Goal: Task Accomplishment & Management: Use online tool/utility

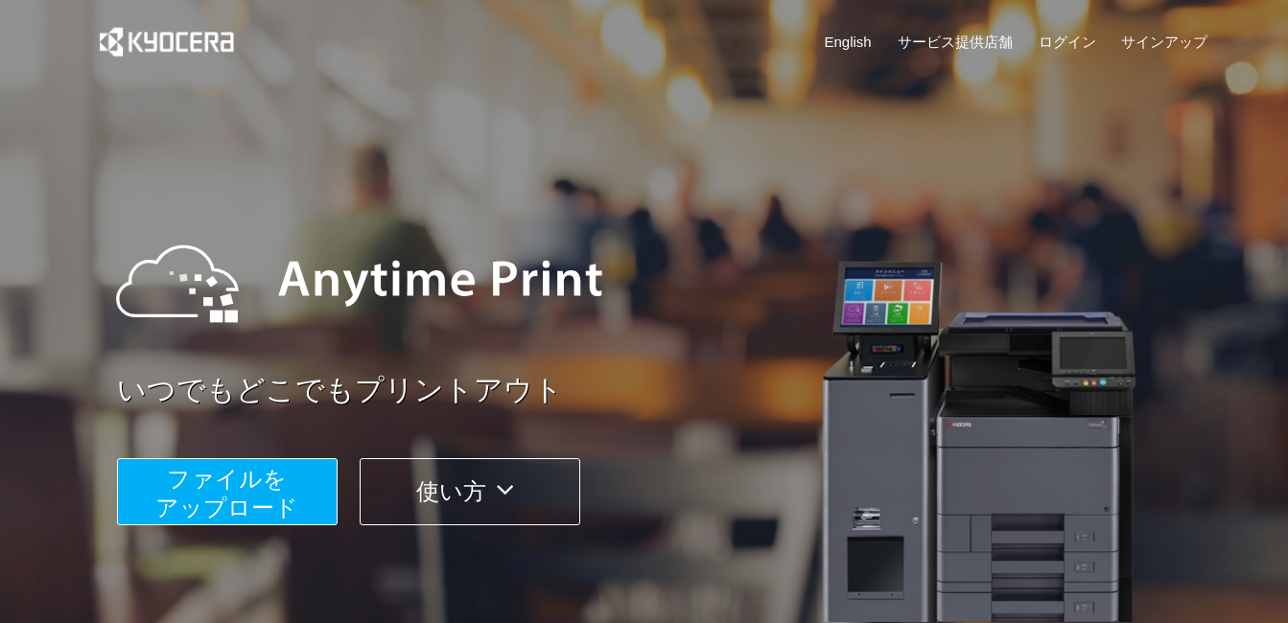
click at [215, 509] on span "ファイルを ​​アップロード" at bounding box center [226, 493] width 143 height 55
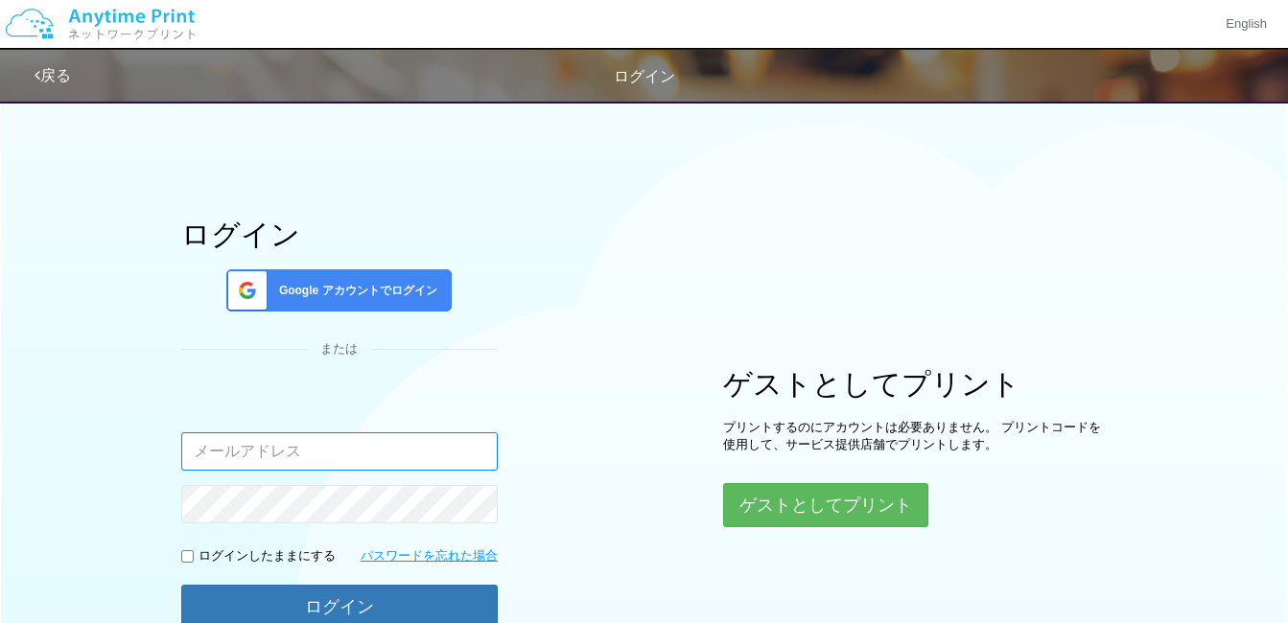
click at [250, 457] on input "email" at bounding box center [339, 452] width 316 height 38
click at [318, 295] on span "Google アカウントでログイン" at bounding box center [354, 291] width 166 height 16
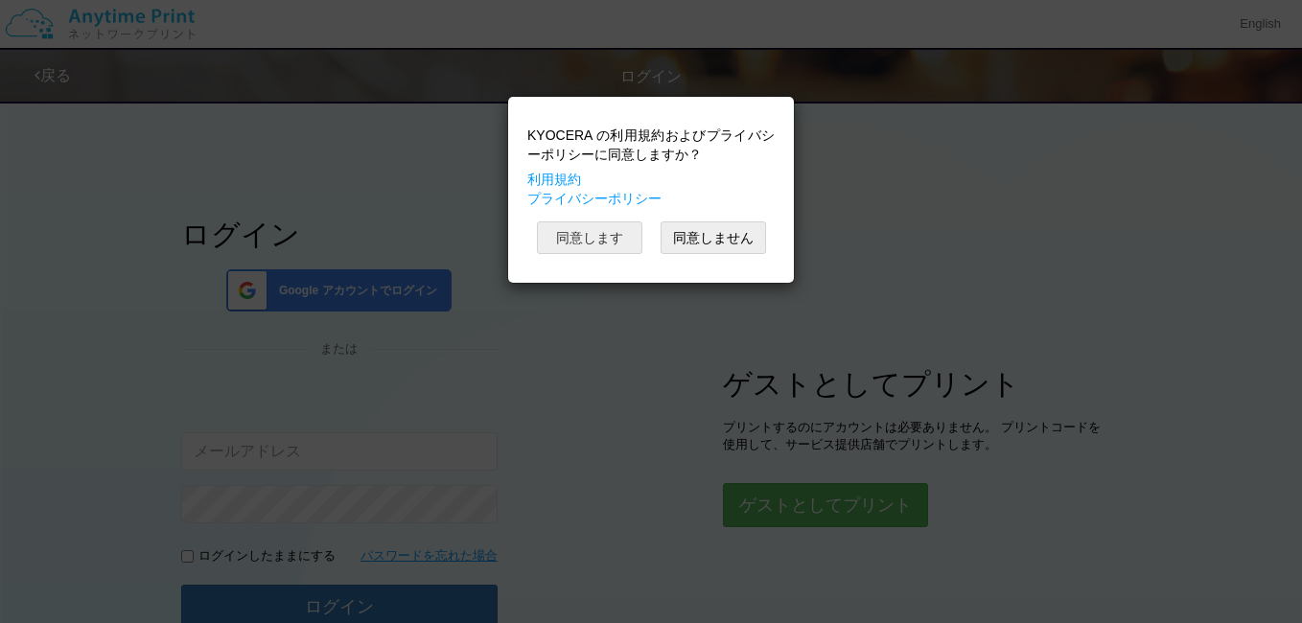
click at [618, 246] on button "同意します" at bounding box center [589, 238] width 105 height 33
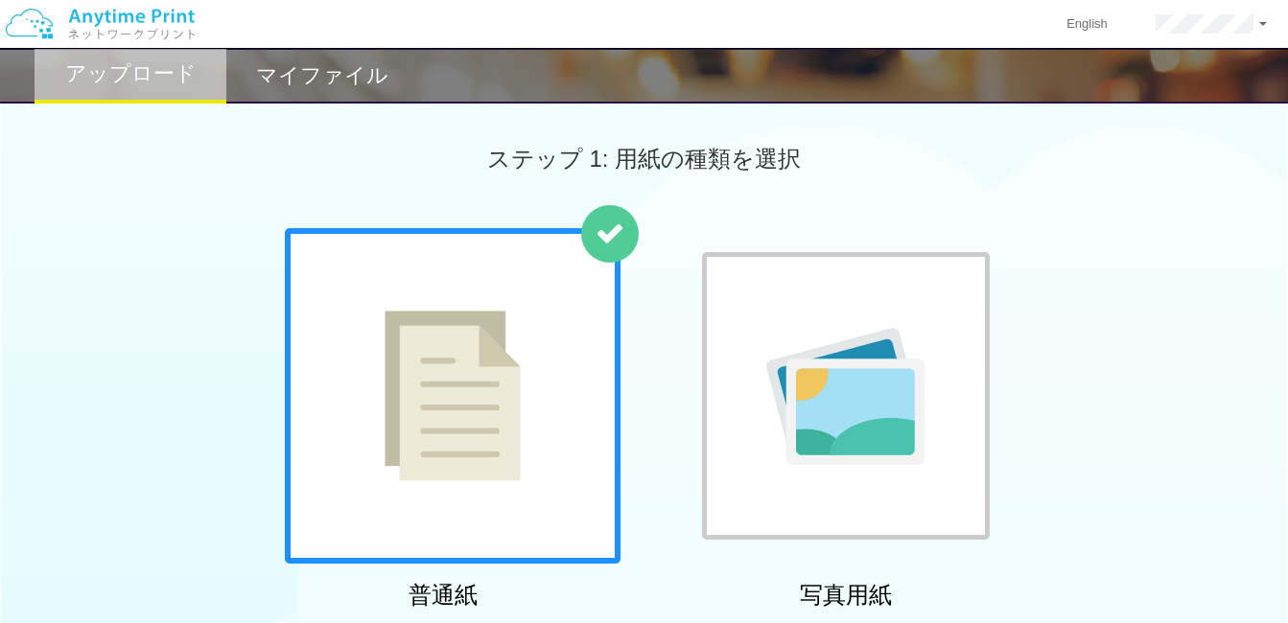
click at [572, 412] on div at bounding box center [453, 396] width 336 height 336
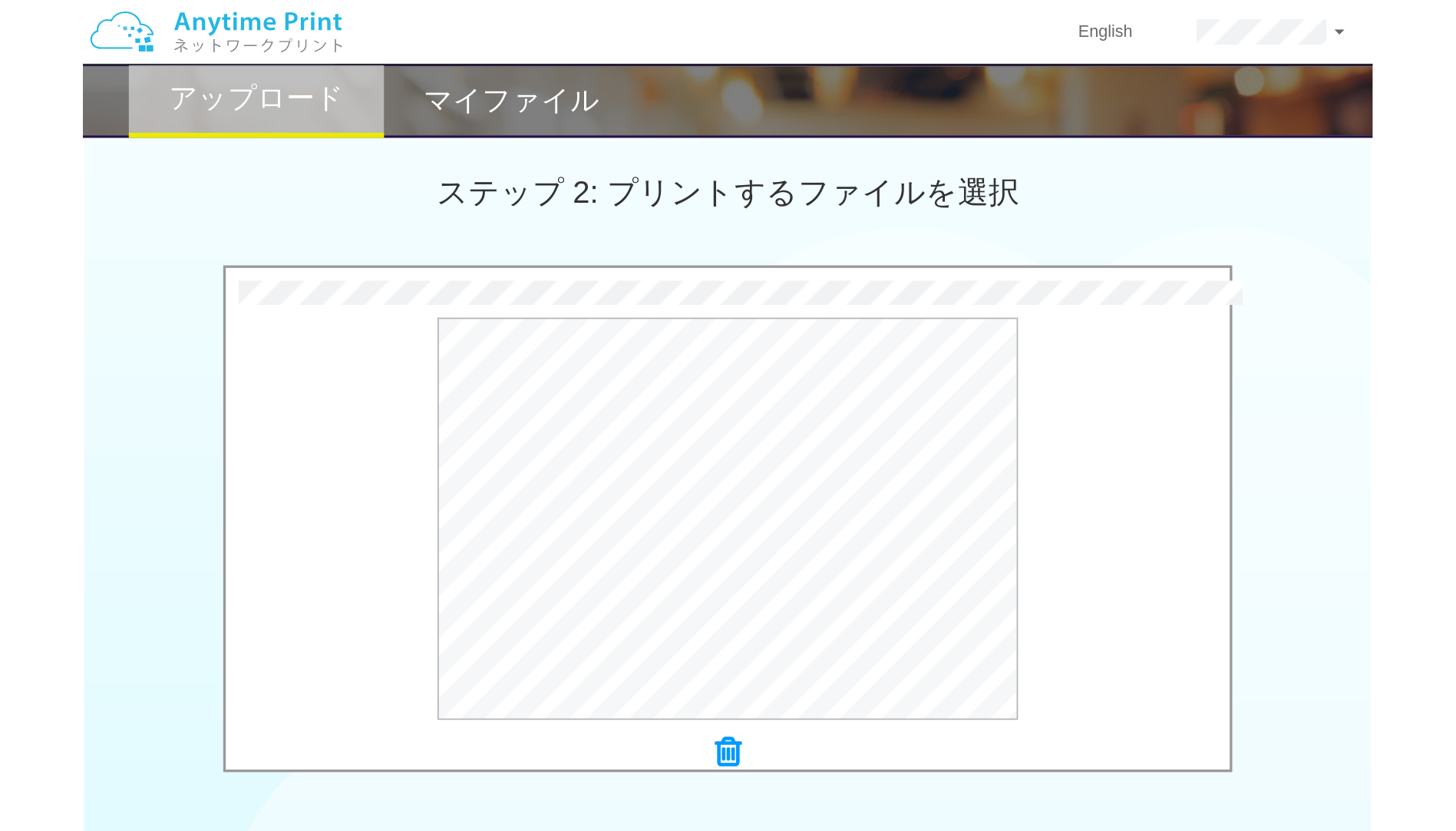
scroll to position [337, 0]
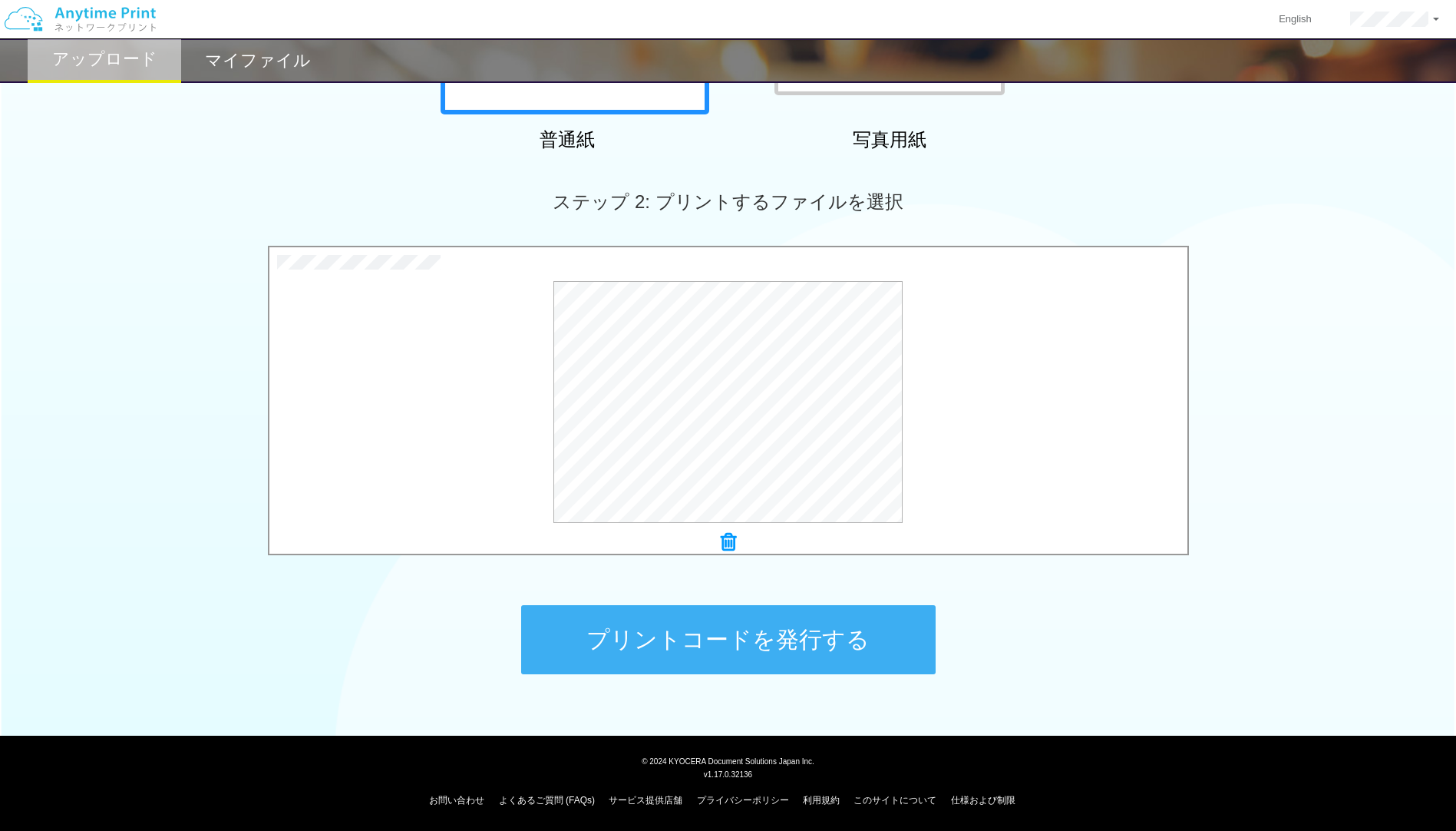
click at [690, 498] on button "プリントコードを発行する" at bounding box center [728, 640] width 415 height 69
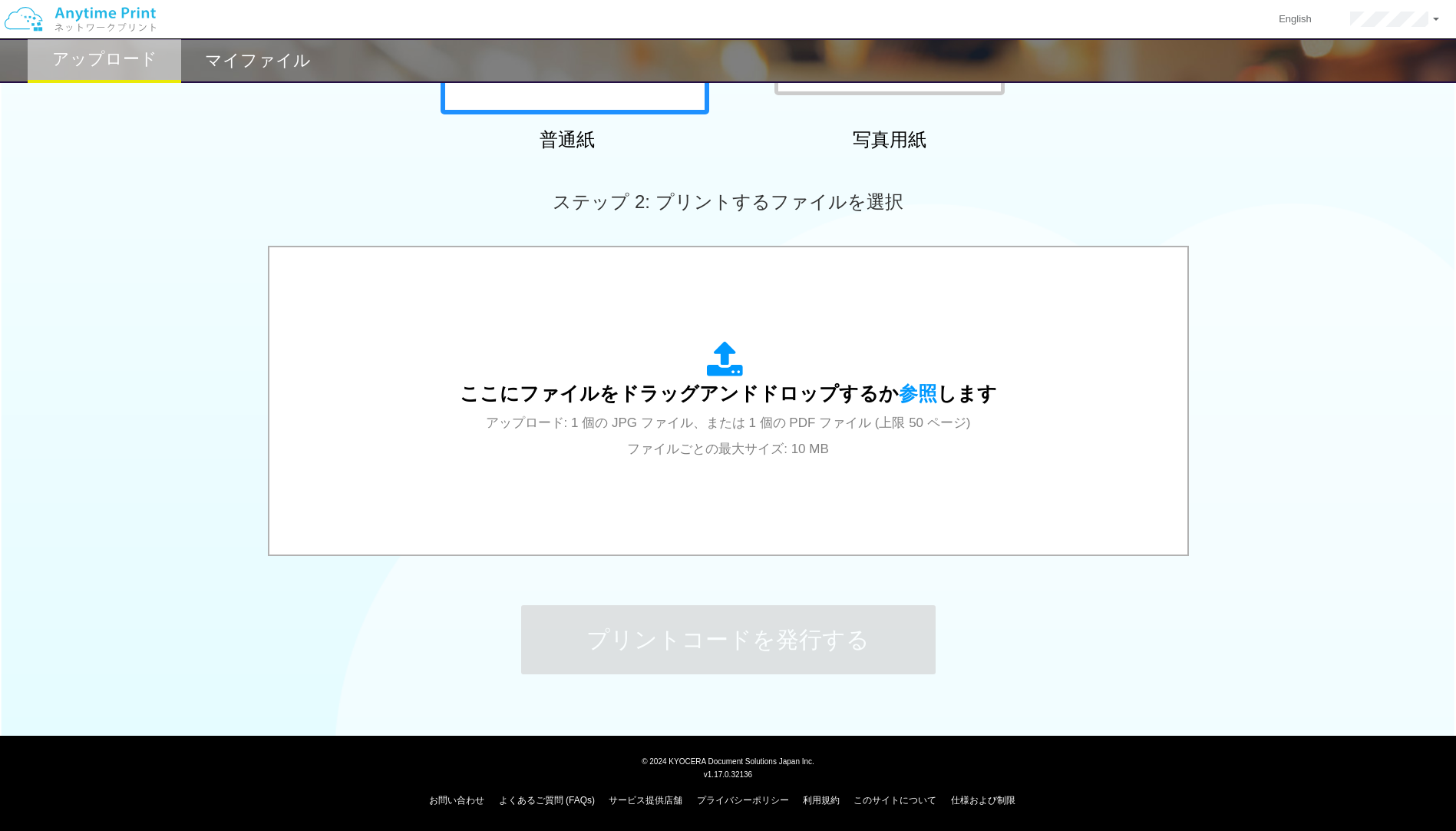
scroll to position [0, 0]
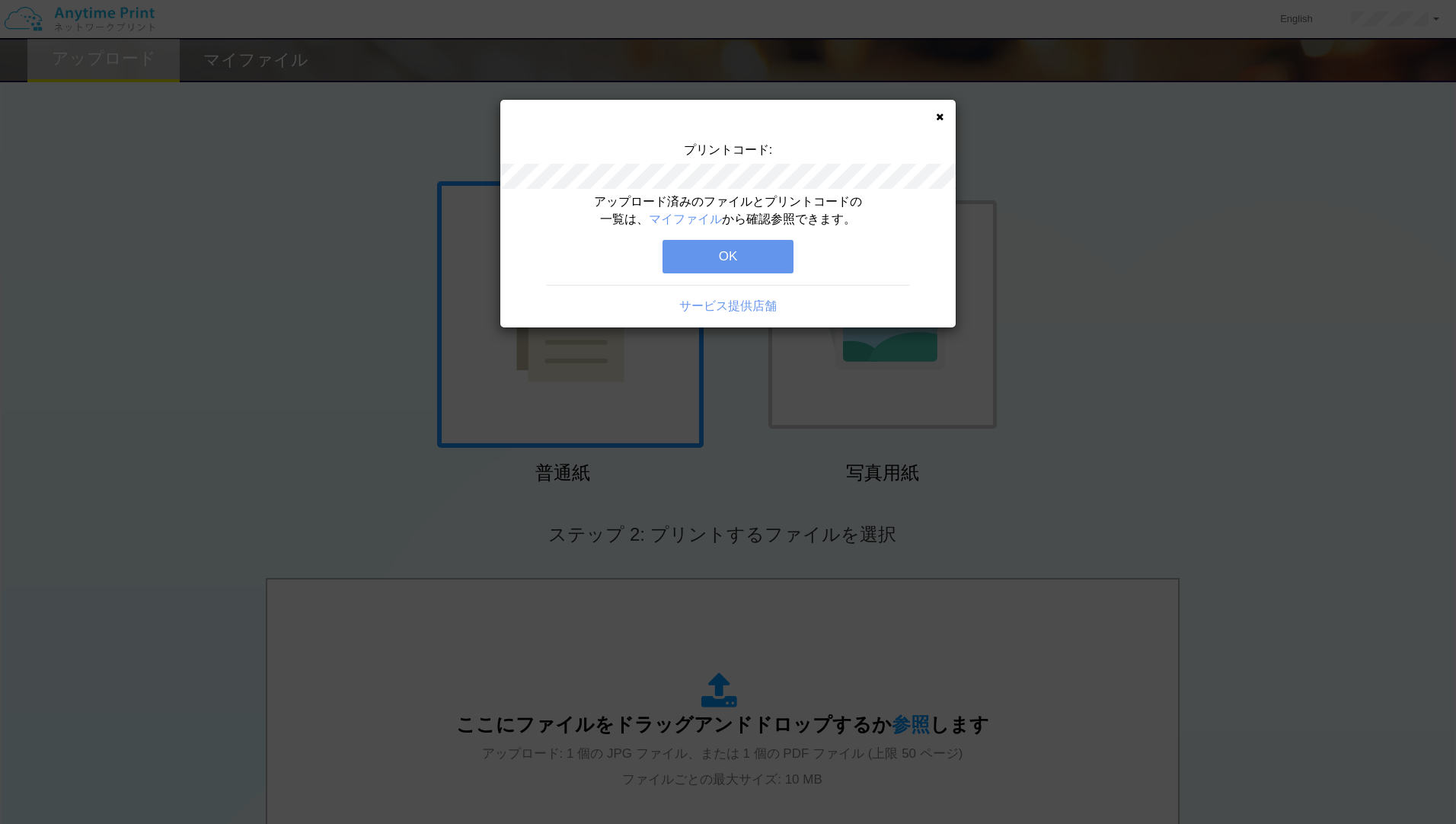
click at [1022, 308] on div "プリントコード: アップロード済みのファイルとプリントコードの一覧は、 マイファイル から確認参照できます。 OK サービス提供店舗" at bounding box center [728, 412] width 1456 height 824
click at [695, 251] on button "OK" at bounding box center [727, 256] width 131 height 33
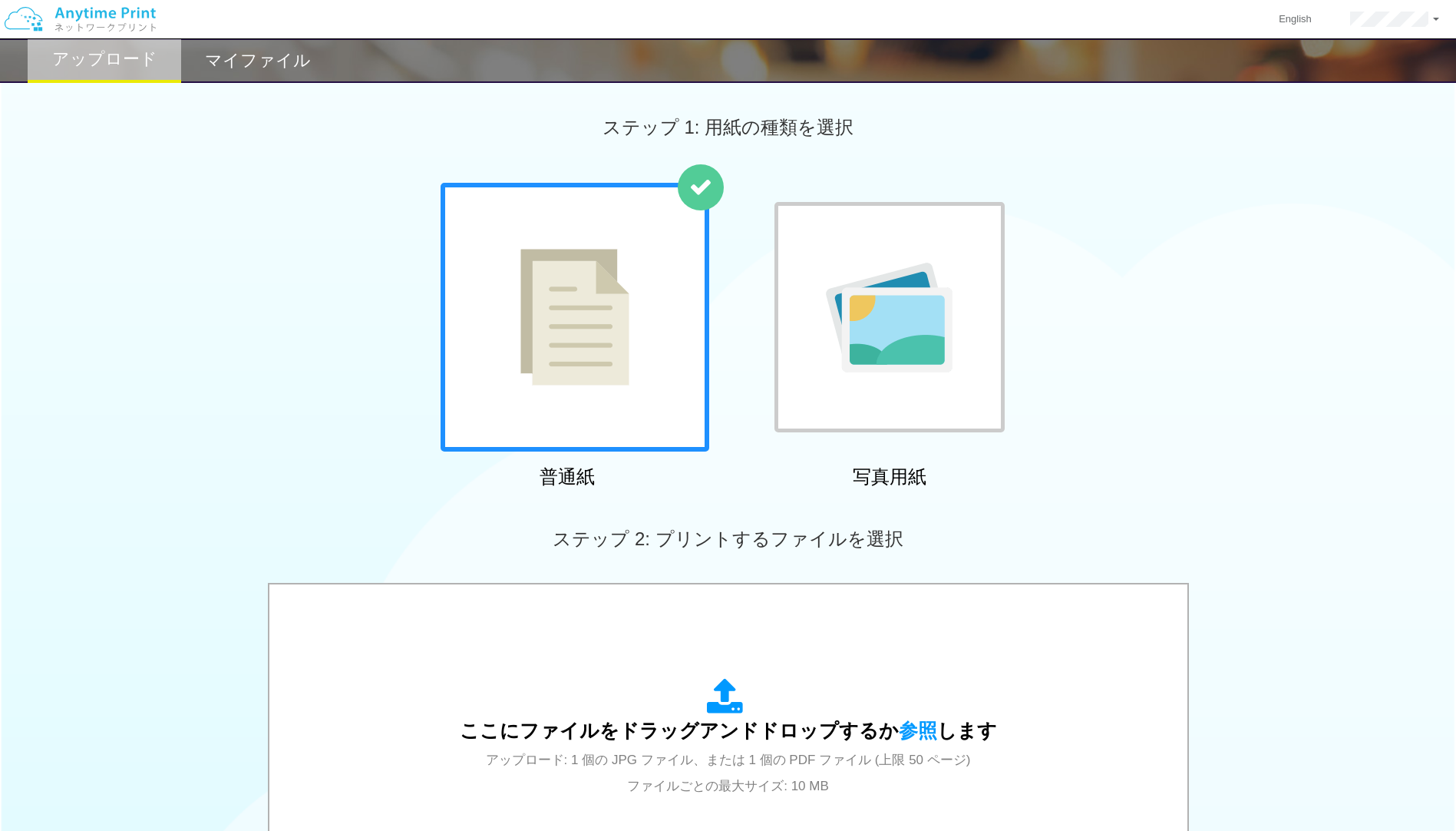
click at [326, 277] on div "普通紙 写真用紙" at bounding box center [728, 338] width 1456 height 311
